Goal: Task Accomplishment & Management: Manage account settings

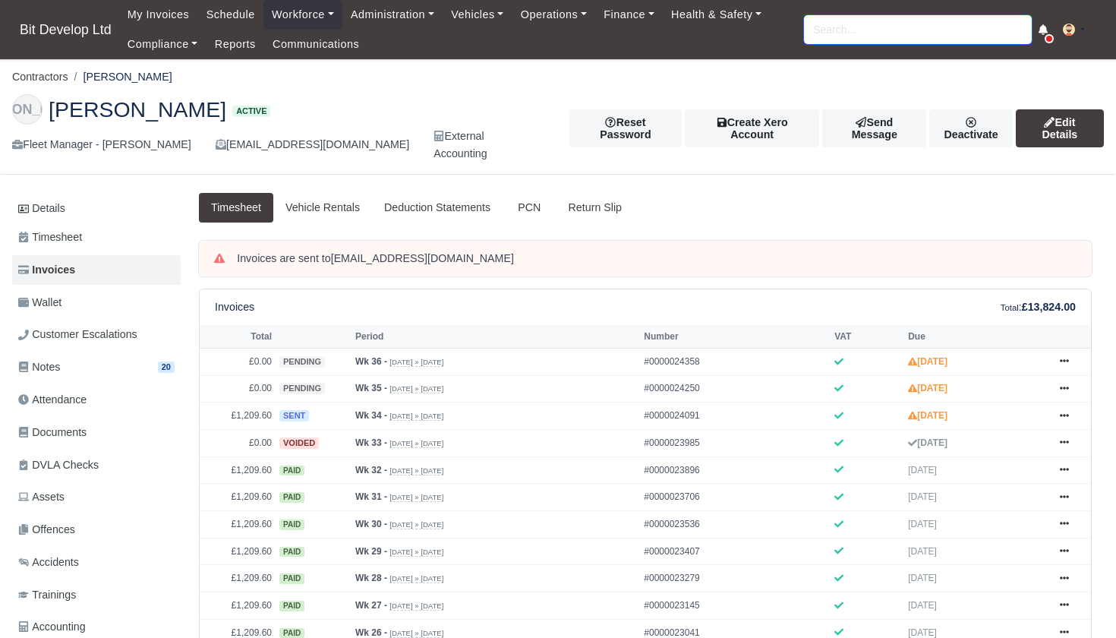
click at [851, 36] on input "search" at bounding box center [918, 29] width 228 height 29
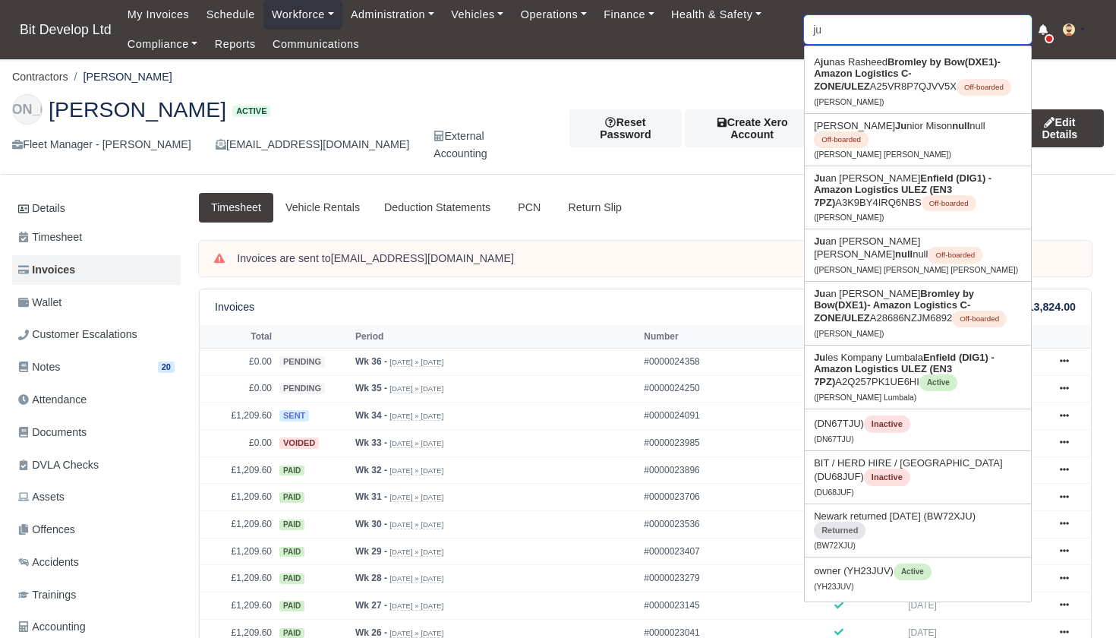
type input "jul"
type input "jules Kompany Lumbala"
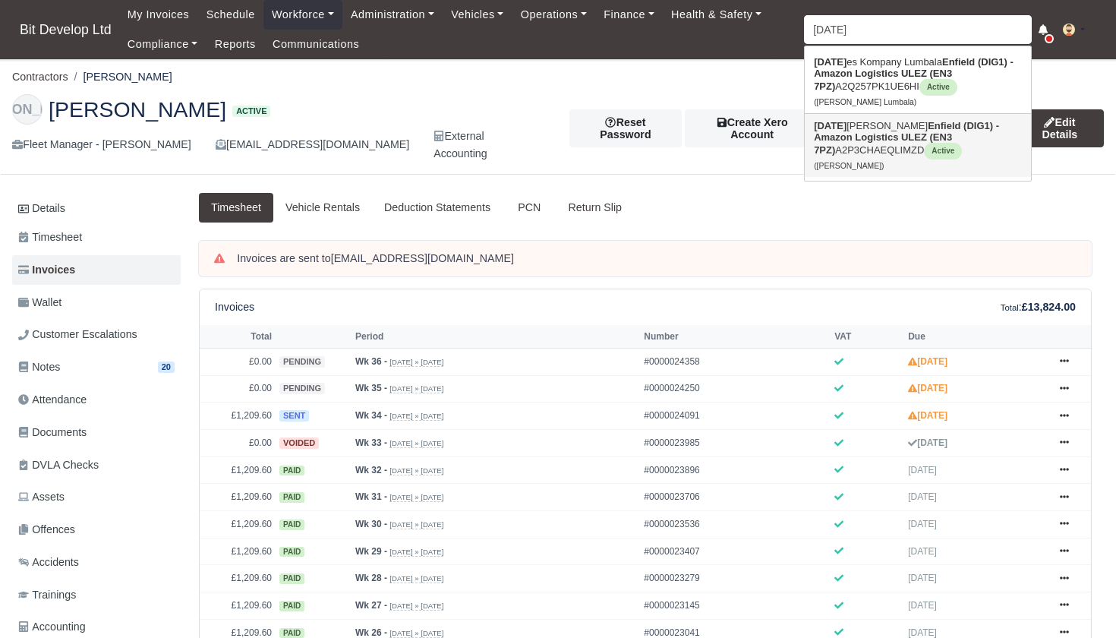
click at [898, 127] on strong "Enfield (DIG1) - Amazon Logistics ULEZ (EN3 7PZ)" at bounding box center [906, 138] width 185 height 36
type input "Juljan Bajrami"
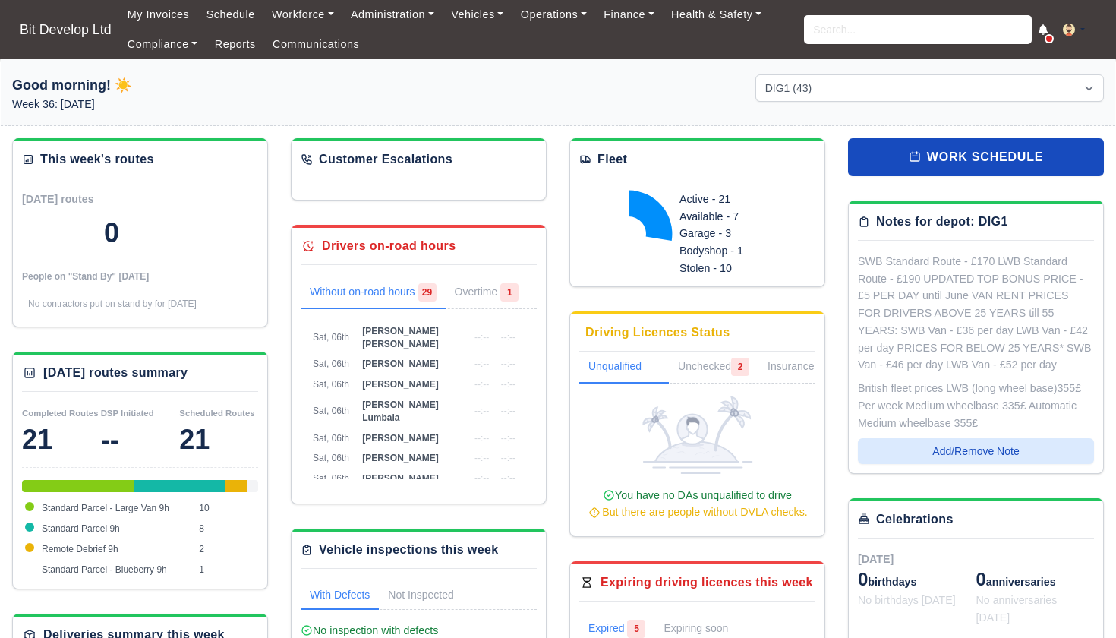
select select "2"
click at [870, 29] on input "search" at bounding box center [918, 29] width 228 height 29
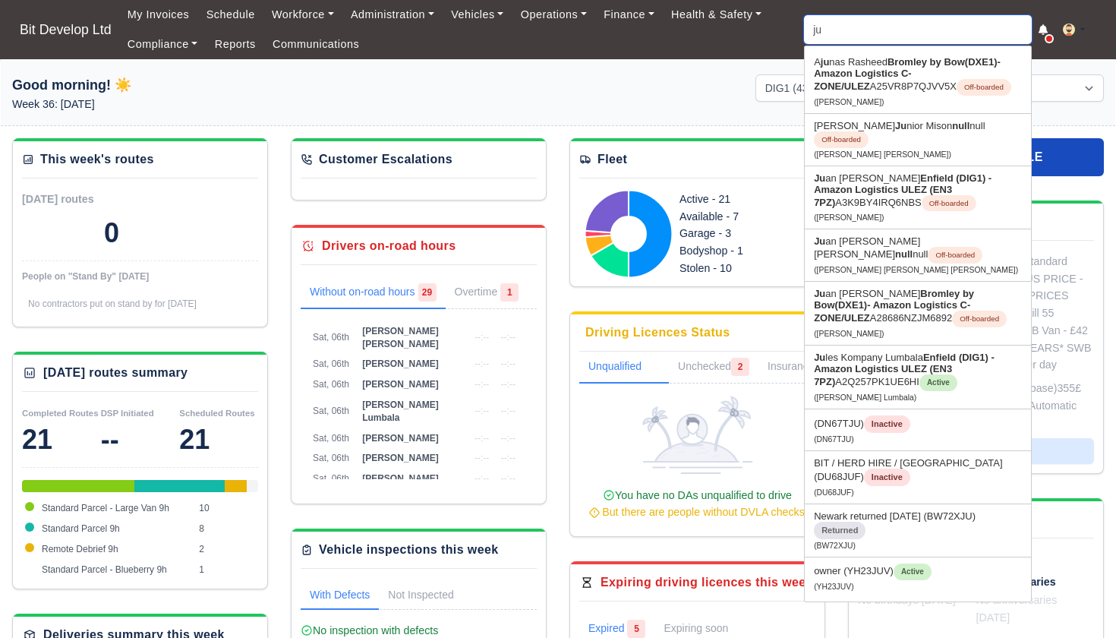
type input "jul"
type input "[PERSON_NAME] Lumbala"
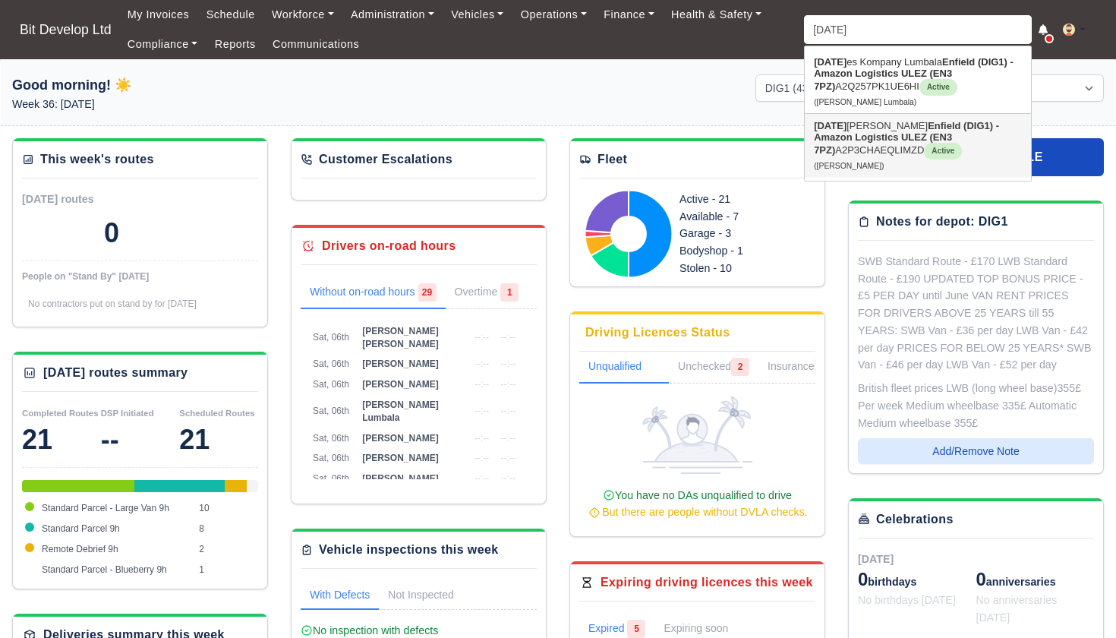
click at [887, 131] on strong "Enfield (DIG1) - Amazon Logistics ULEZ (EN3 7PZ)" at bounding box center [906, 138] width 185 height 36
type input "[PERSON_NAME]"
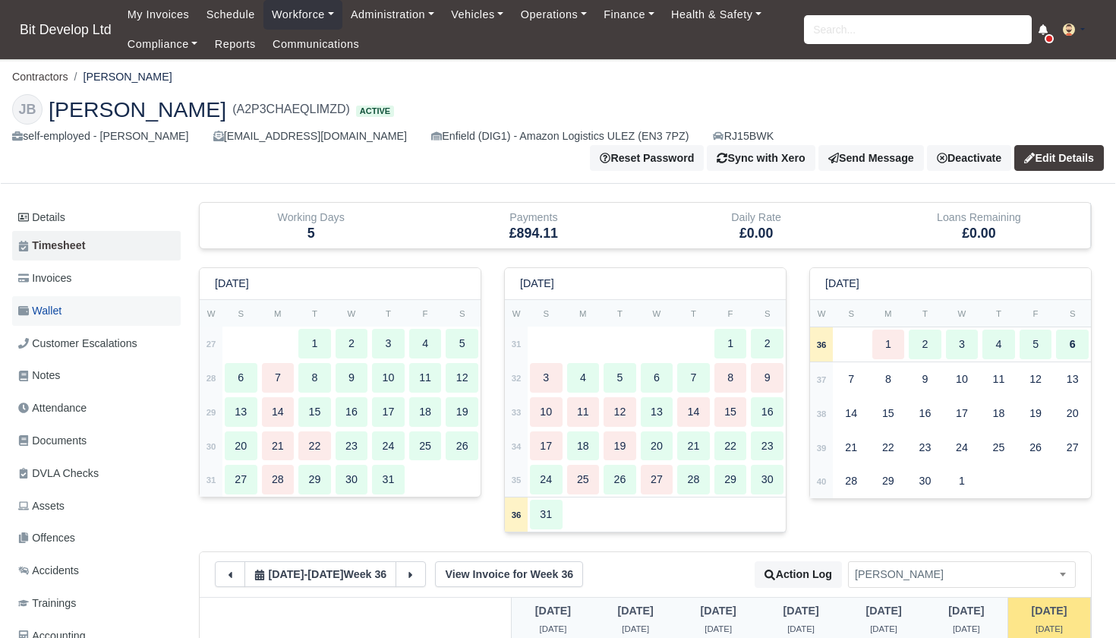
click at [70, 296] on link "Wallet" at bounding box center [96, 311] width 169 height 30
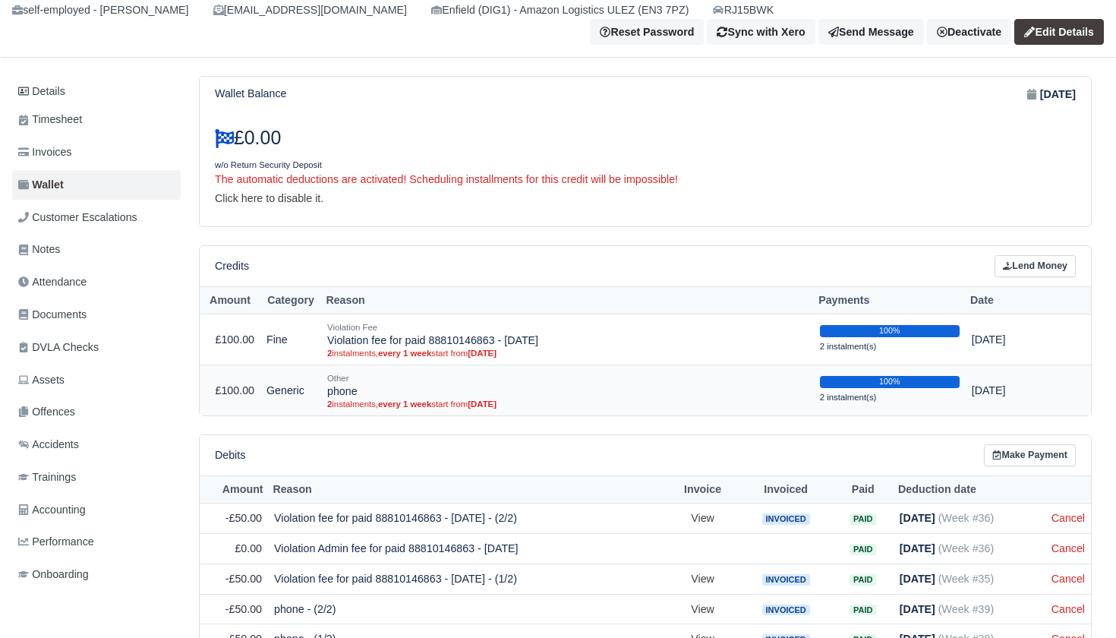
scroll to position [125, 0]
click at [1059, 513] on link "Cancel" at bounding box center [1068, 519] width 33 height 12
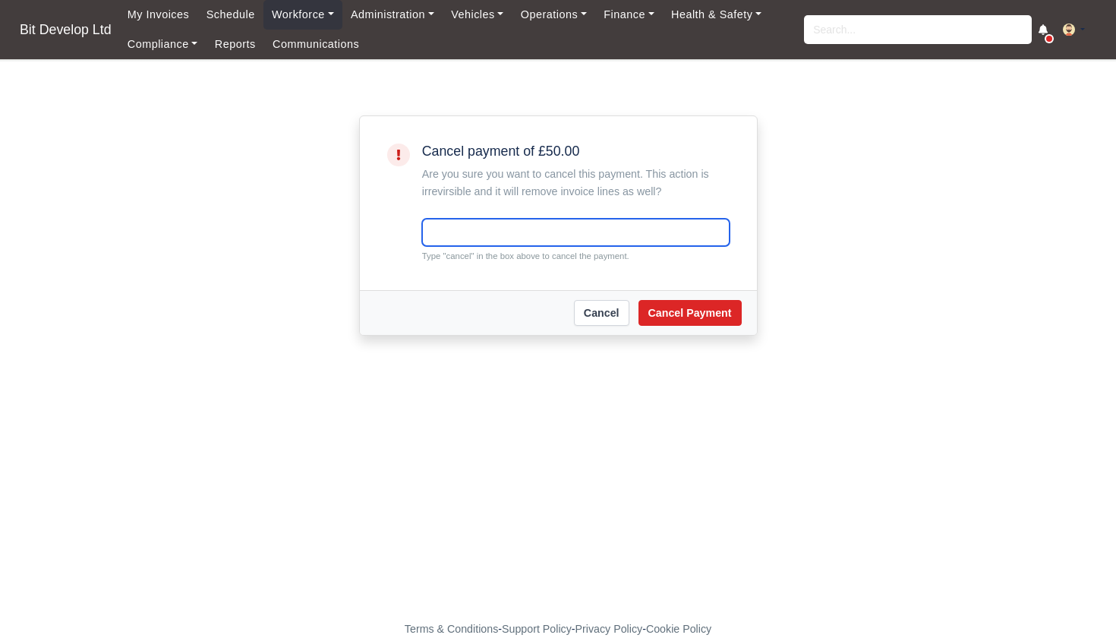
click at [606, 234] on input "text" at bounding box center [576, 232] width 308 height 27
type input "cancel"
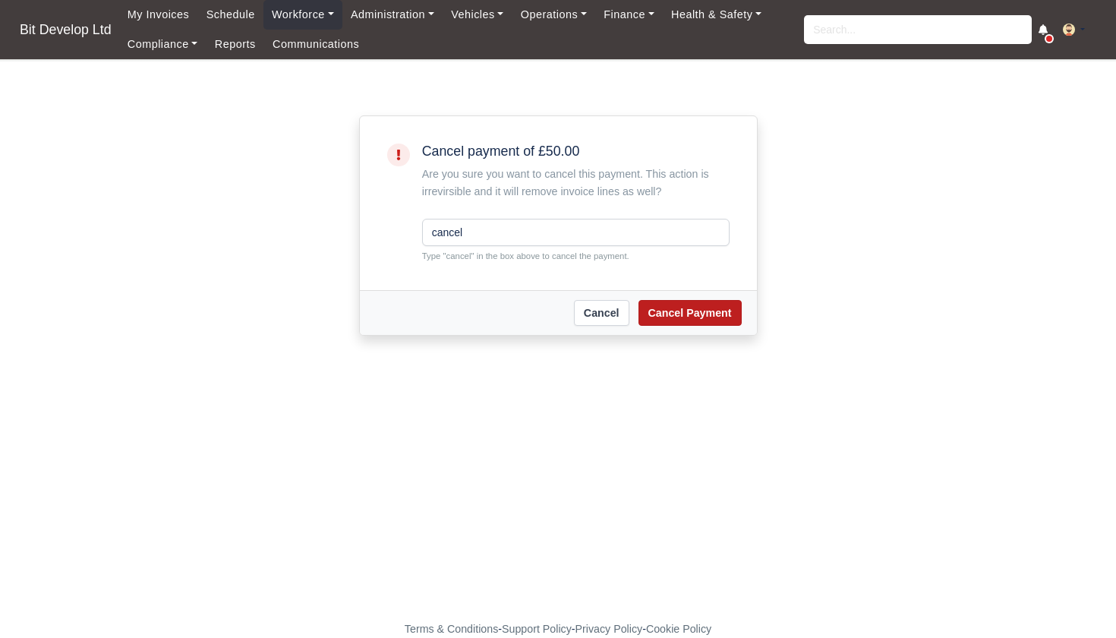
click at [707, 317] on button "Cancel Payment" at bounding box center [690, 313] width 103 height 26
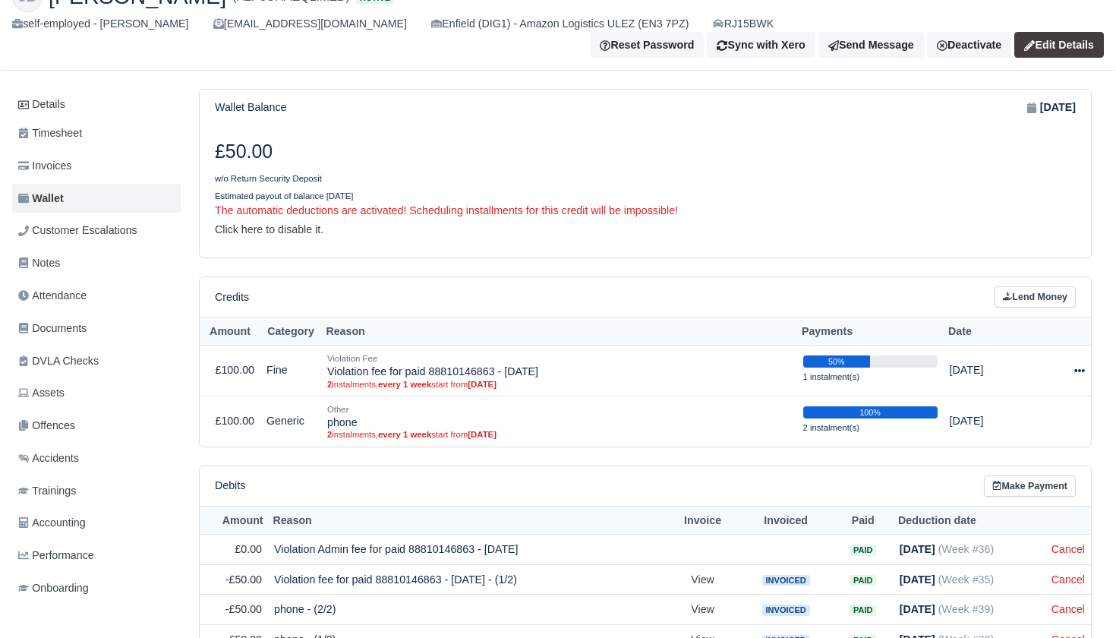
scroll to position [141, 0]
click at [1057, 574] on link "Cancel" at bounding box center [1068, 580] width 33 height 12
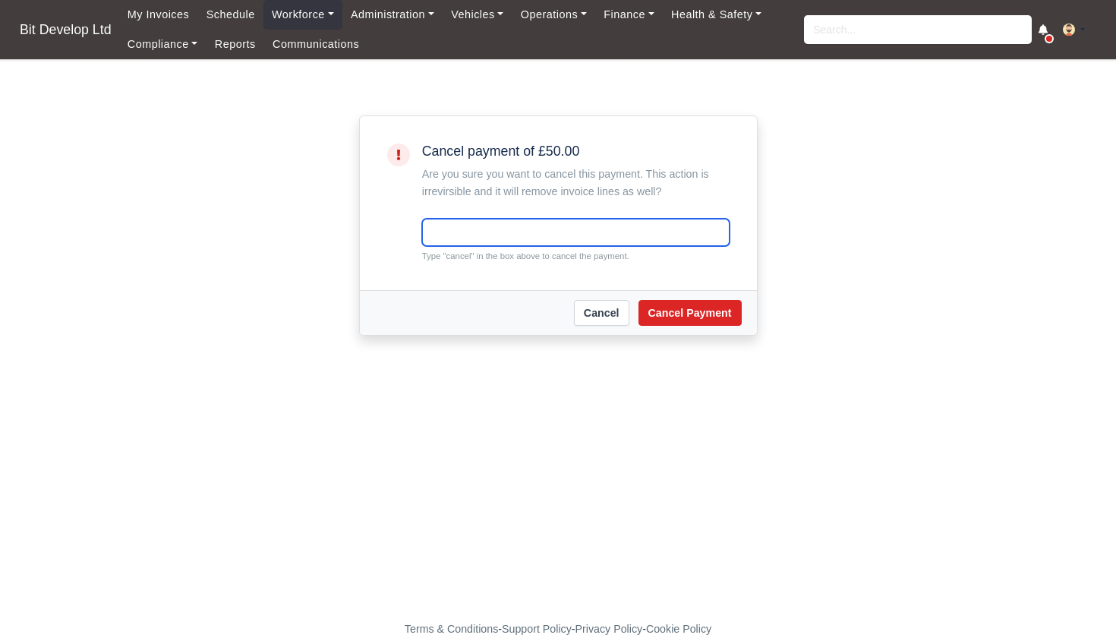
click at [595, 235] on input "text" at bounding box center [576, 232] width 308 height 27
type input "cancel"
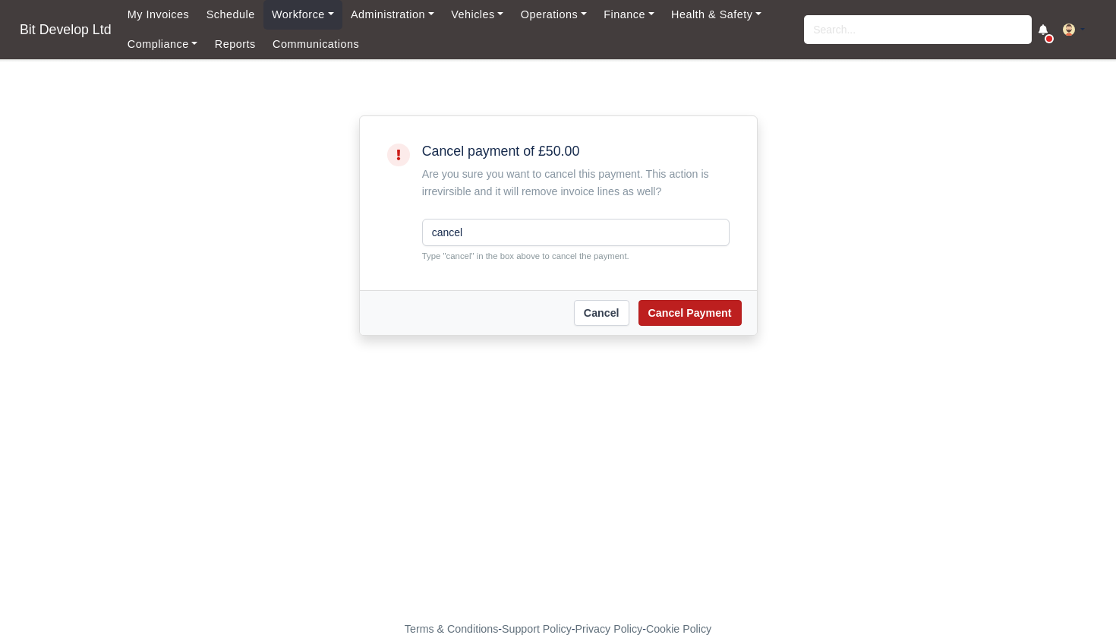
click at [698, 305] on button "Cancel Payment" at bounding box center [690, 313] width 103 height 26
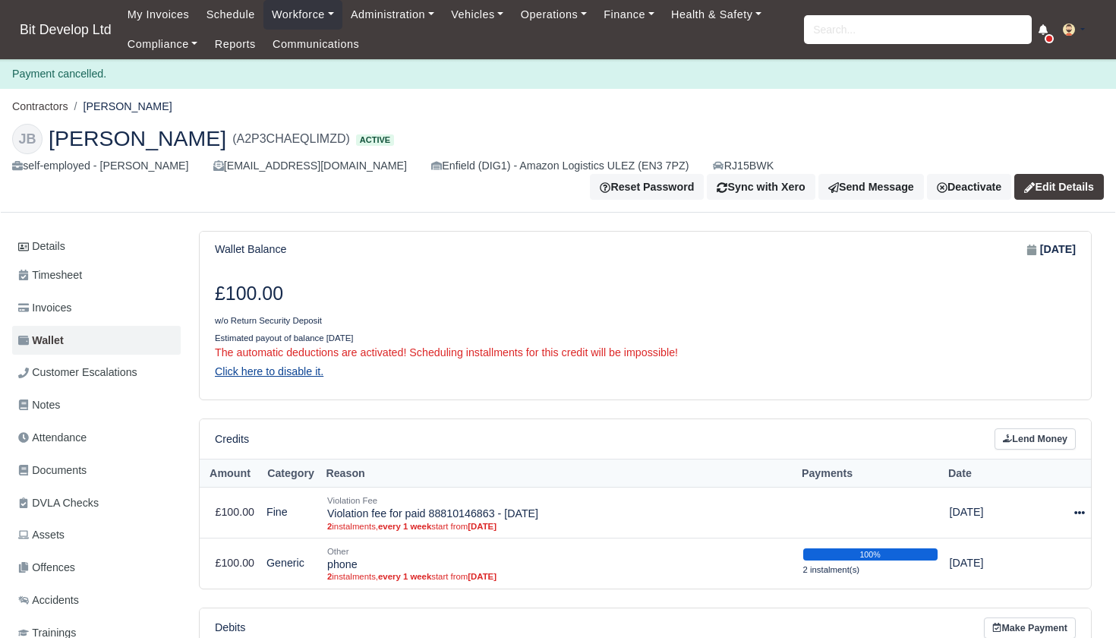
click at [300, 365] on link "Click here to disable it." at bounding box center [269, 371] width 109 height 12
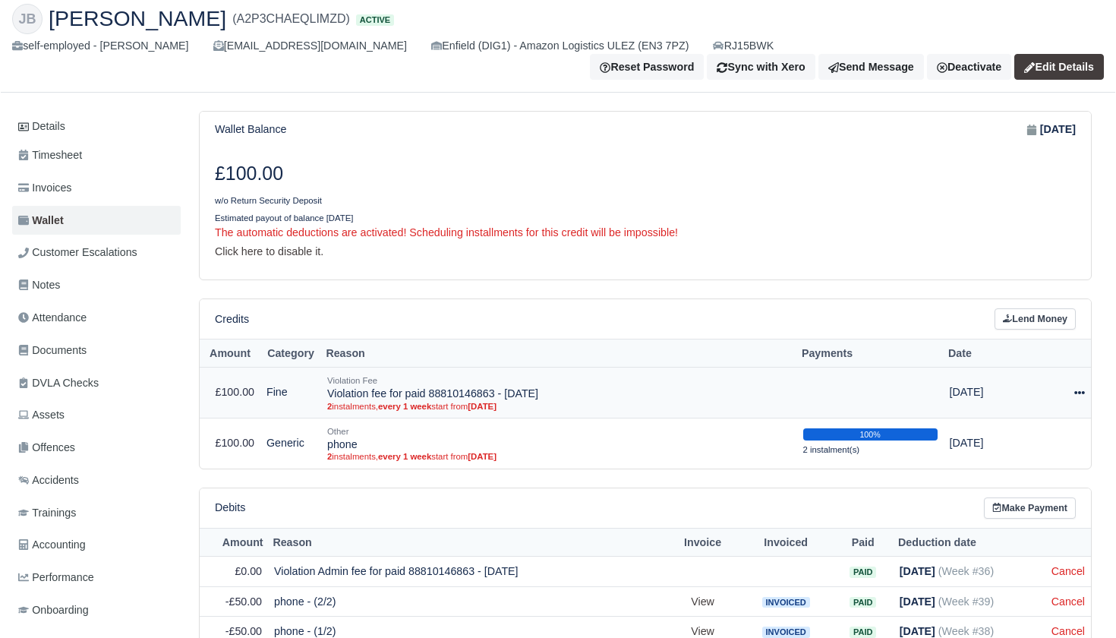
scroll to position [119, 0]
click at [1083, 388] on icon at bounding box center [1080, 393] width 11 height 11
click at [994, 463] on button "Delete" at bounding box center [1012, 472] width 135 height 18
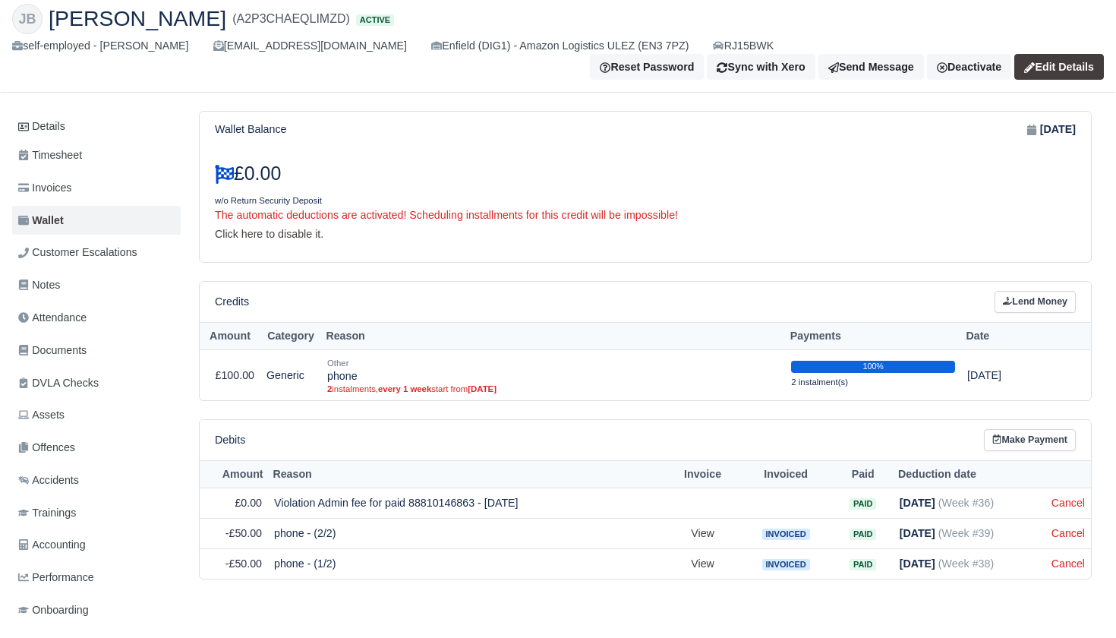
scroll to position [119, 0]
click at [52, 113] on link "Details" at bounding box center [96, 127] width 169 height 28
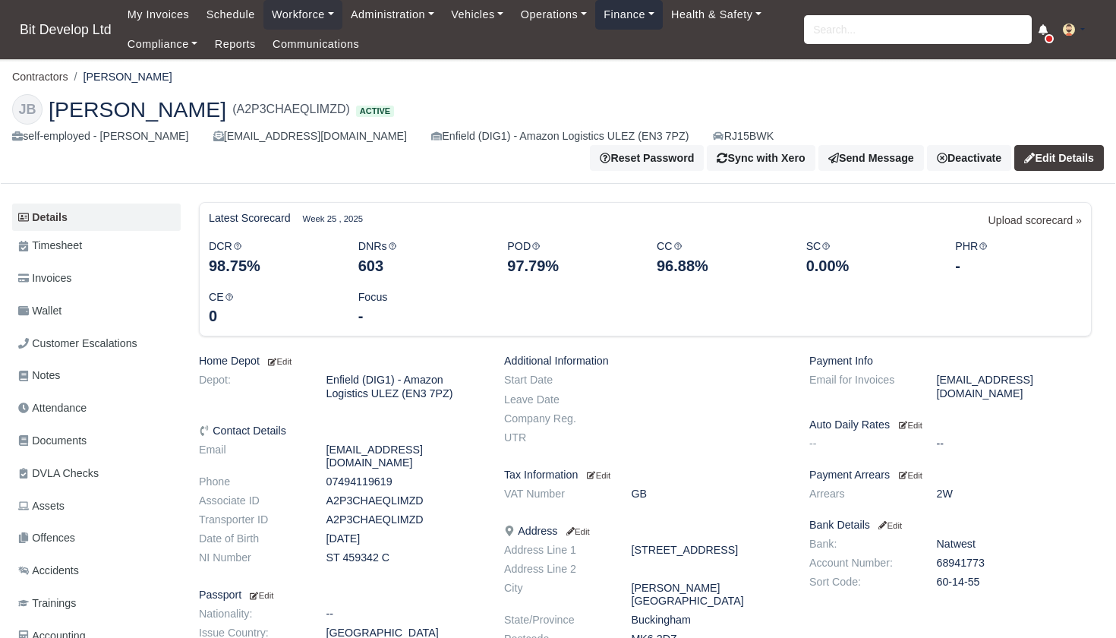
click at [640, 21] on link "Finance" at bounding box center [629, 15] width 68 height 30
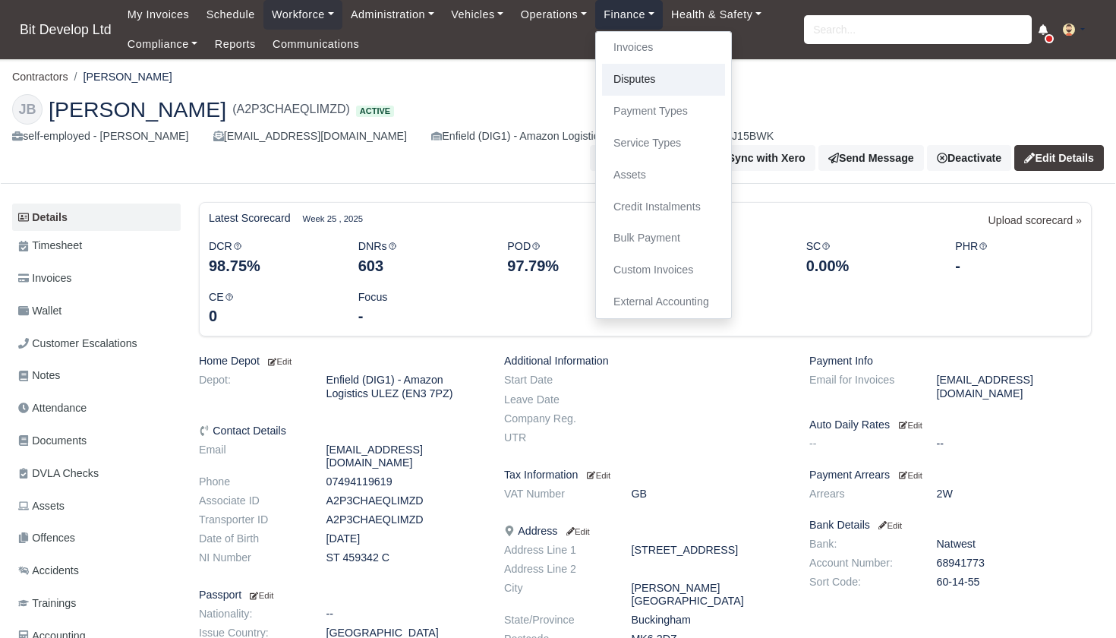
click at [650, 74] on link "Disputes" at bounding box center [663, 80] width 123 height 32
